Goal: Task Accomplishment & Management: Use online tool/utility

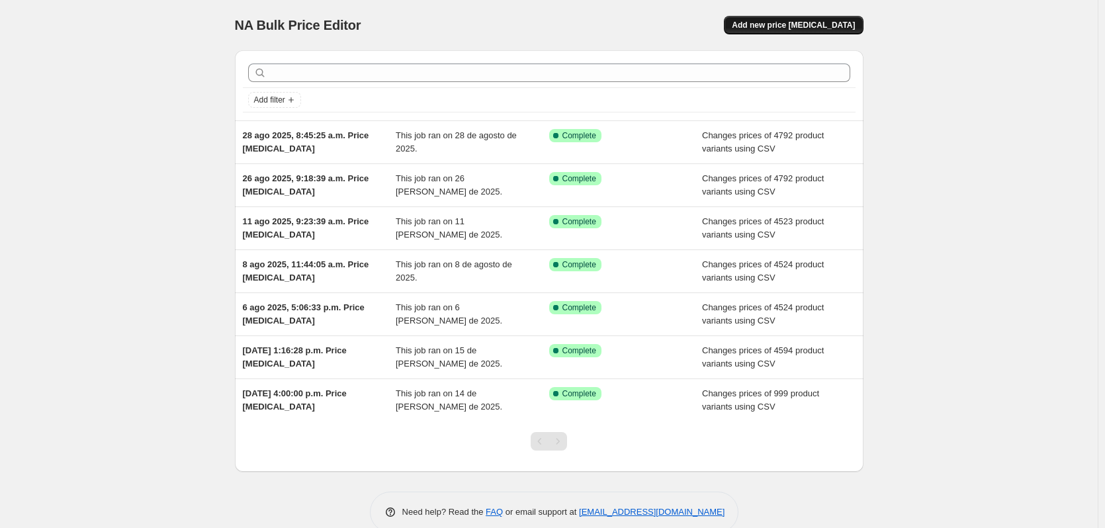
click at [789, 19] on button "Add new price change job" at bounding box center [793, 25] width 139 height 19
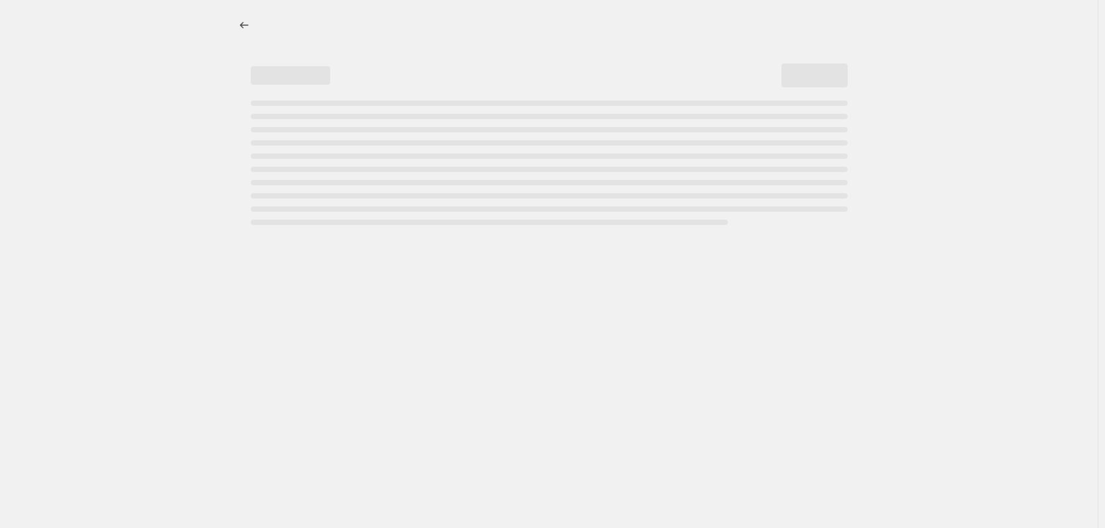
select select "percentage"
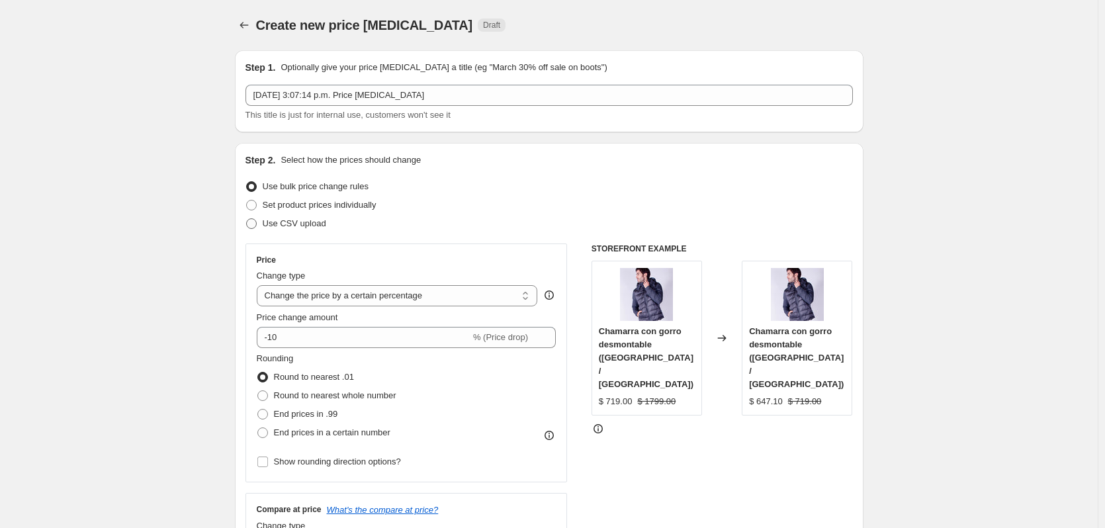
click at [303, 230] on label "Use CSV upload" at bounding box center [286, 223] width 81 height 19
click at [247, 219] on input "Use CSV upload" at bounding box center [246, 218] width 1 height 1
radio input "true"
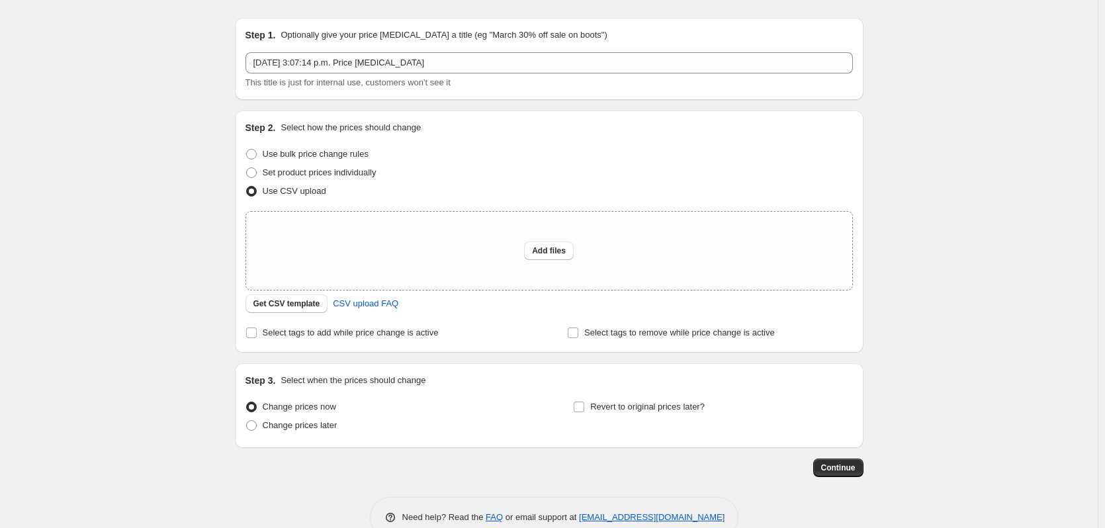
scroll to position [62, 0]
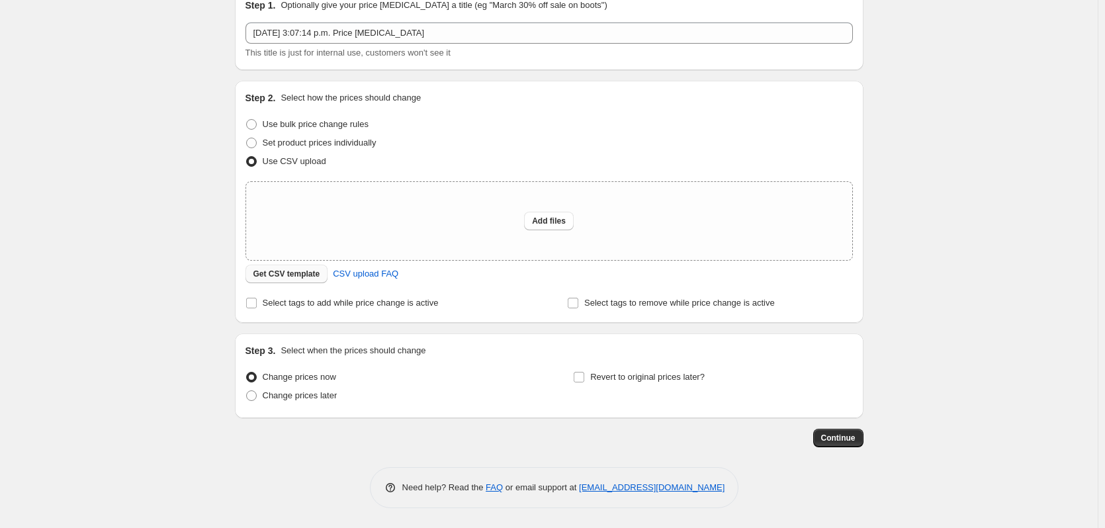
click at [292, 277] on span "Get CSV template" at bounding box center [286, 274] width 67 height 11
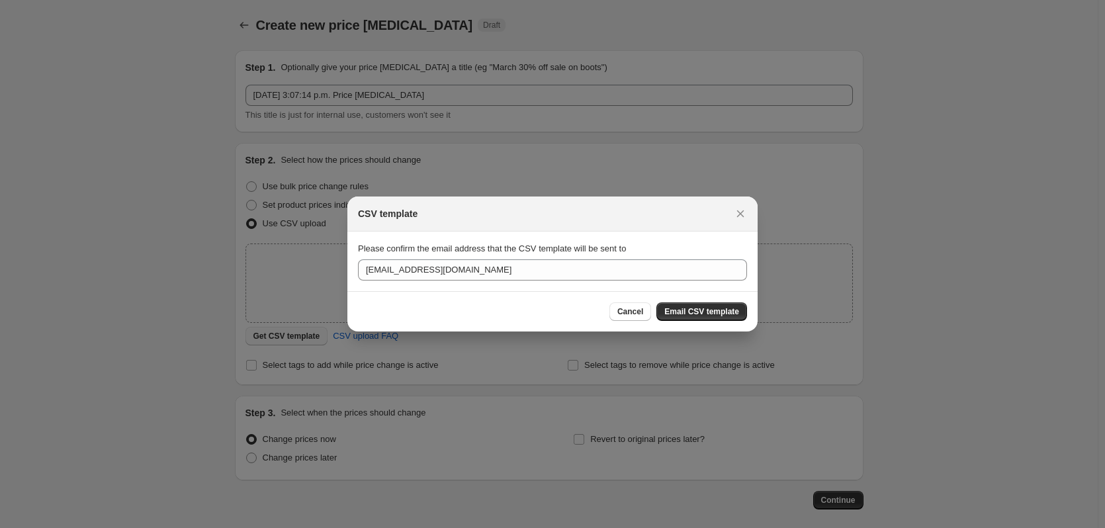
scroll to position [0, 0]
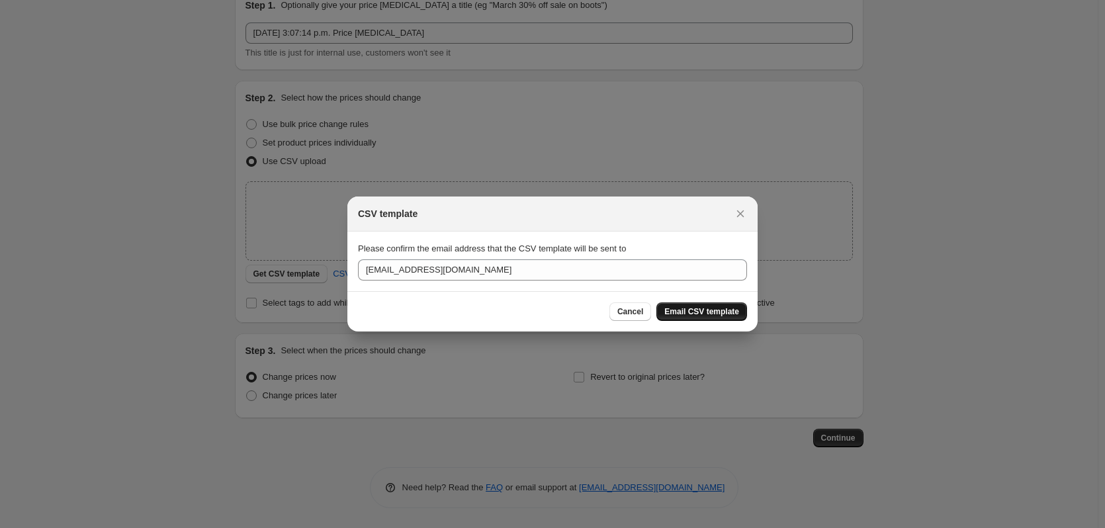
click at [703, 309] on span "Email CSV template" at bounding box center [701, 311] width 75 height 11
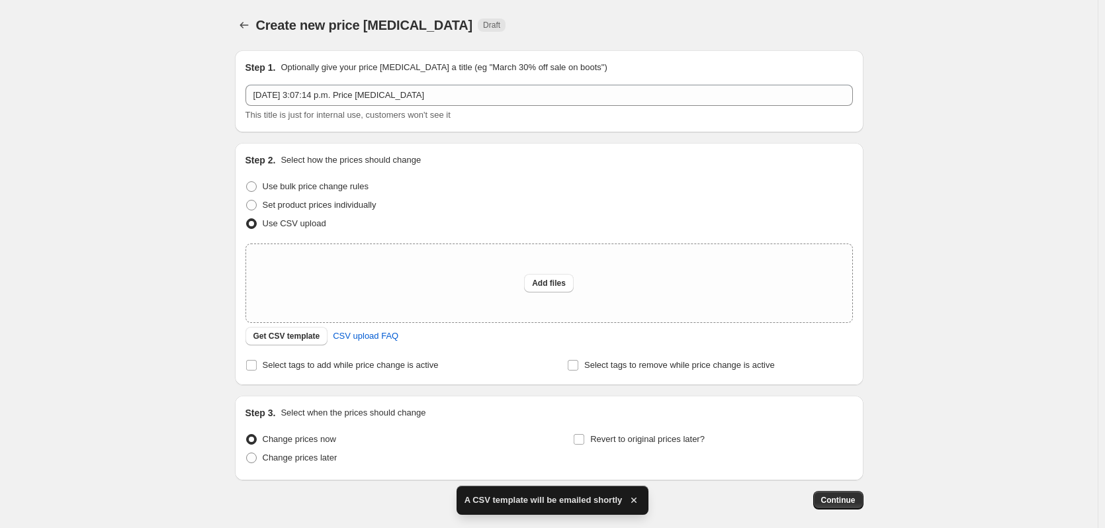
scroll to position [62, 0]
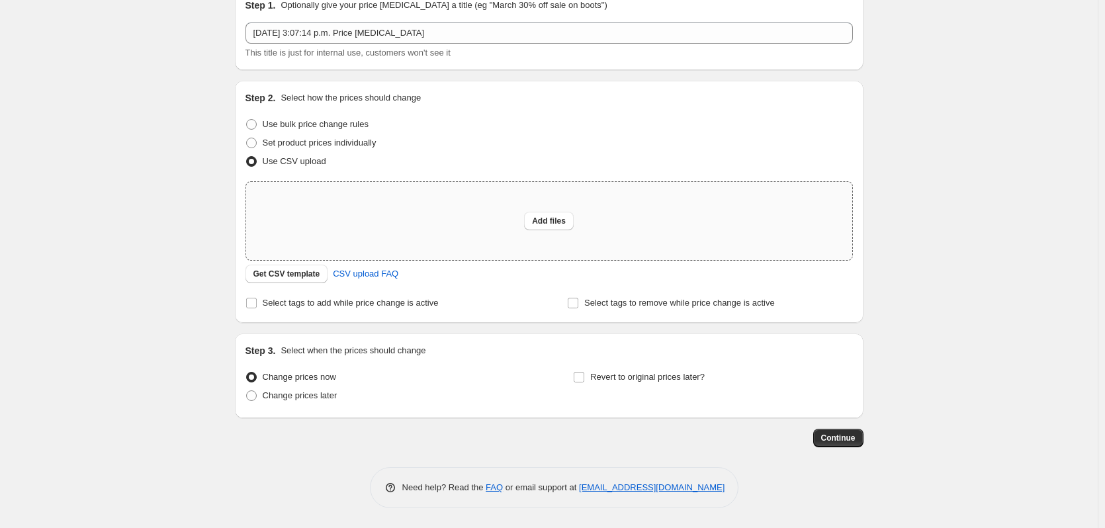
click at [545, 239] on div "Add files" at bounding box center [549, 221] width 606 height 78
type input "C:\fakepath\Precios Eshop 06-10-2025.csv"
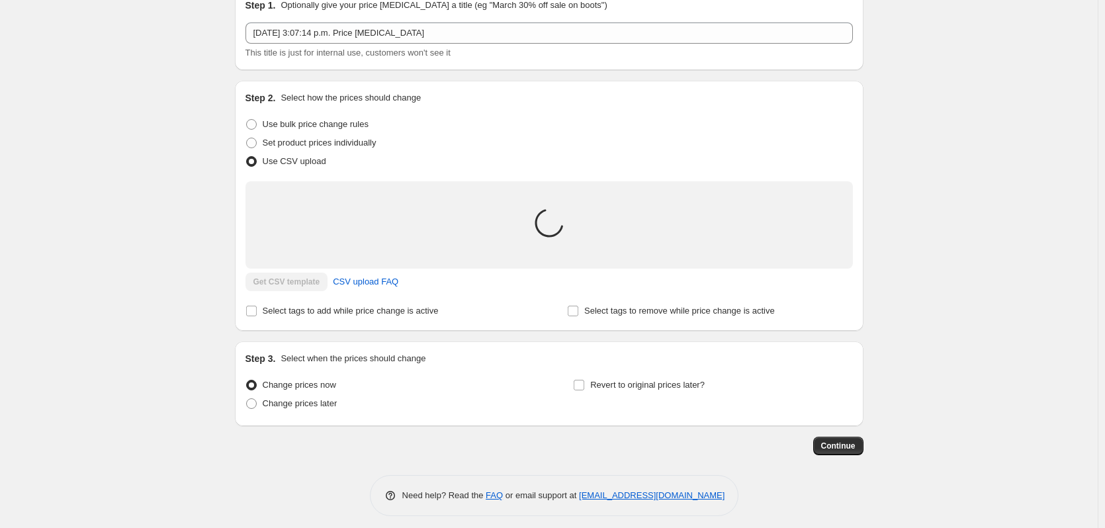
click at [481, 46] on div "This title is just for internal use, customers won't see it" at bounding box center [549, 52] width 607 height 13
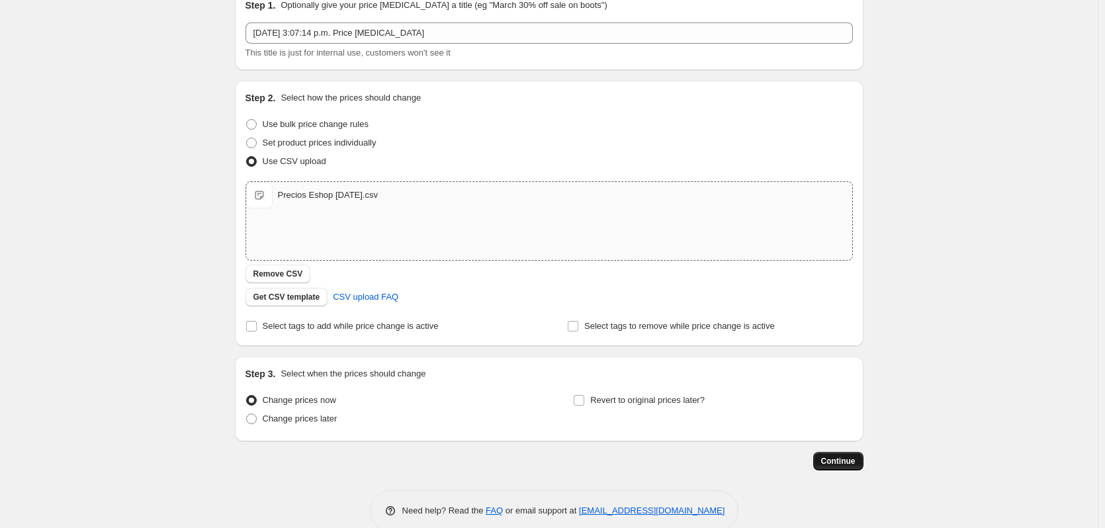
click at [856, 457] on span "Continue" at bounding box center [838, 461] width 34 height 11
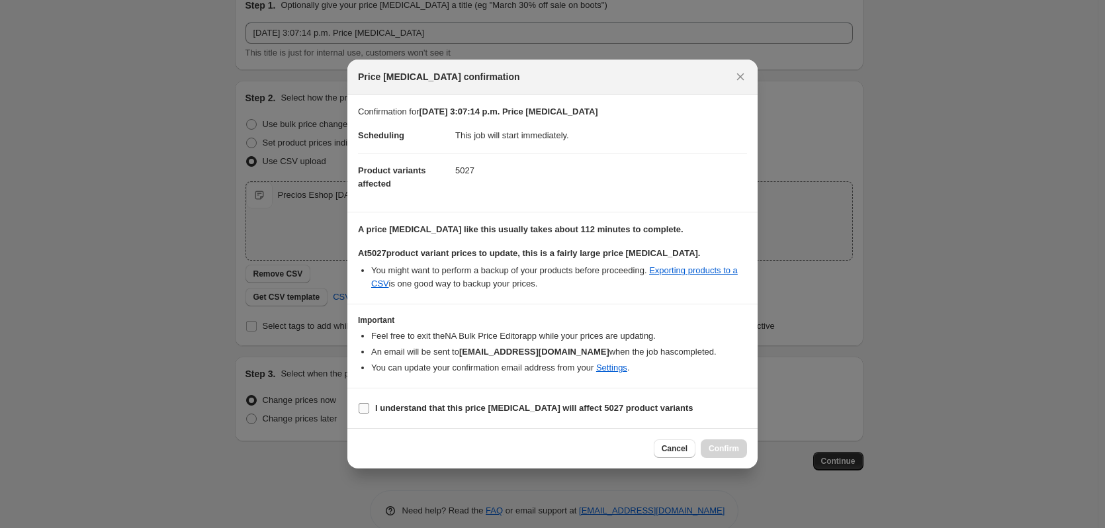
click at [367, 401] on label "I understand that this price change job will affect 5027 product variants" at bounding box center [525, 408] width 335 height 19
click at [367, 403] on input "I understand that this price change job will affect 5027 product variants" at bounding box center [364, 408] width 11 height 11
checkbox input "true"
click at [727, 455] on button "Confirm" at bounding box center [724, 448] width 46 height 19
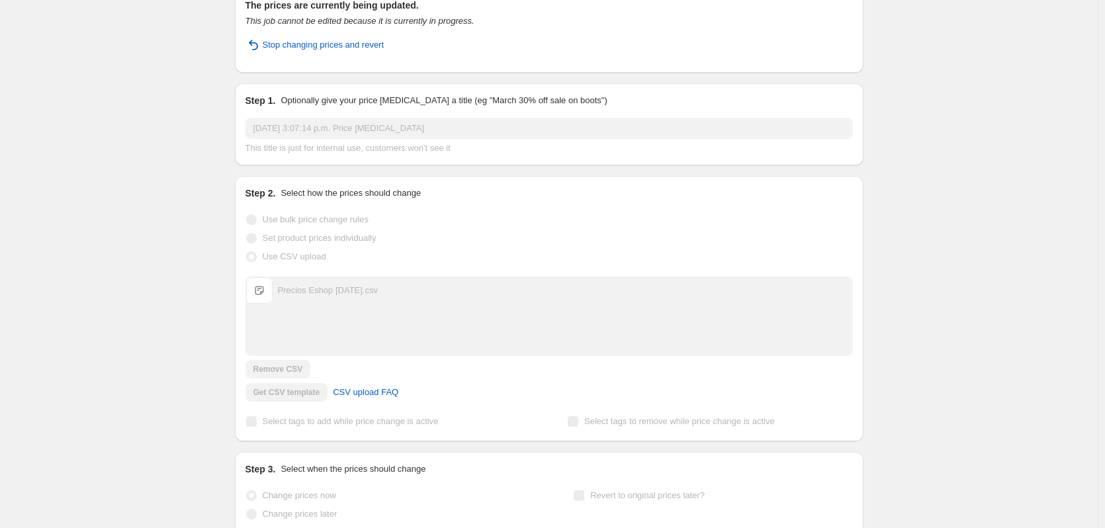
drag, startPoint x: 90, startPoint y: 306, endPoint x: 98, endPoint y: 306, distance: 7.9
click at [90, 306] on div "6 oct 2025, 3:07:14 p.m. Price change job. This page is ready 6 oct 2025, 3:07:…" at bounding box center [549, 278] width 1098 height 680
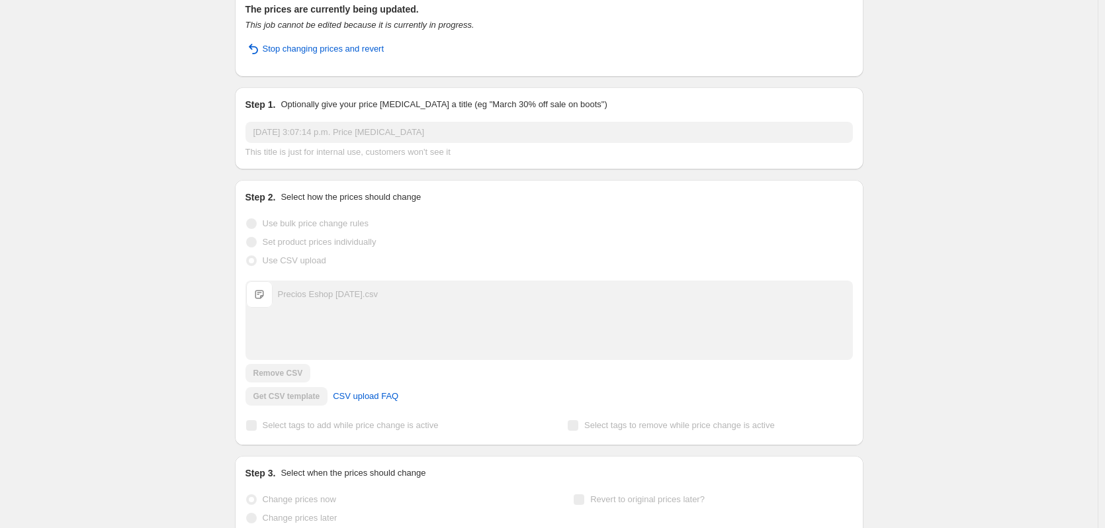
scroll to position [0, 0]
